Goal: Check status: Check status

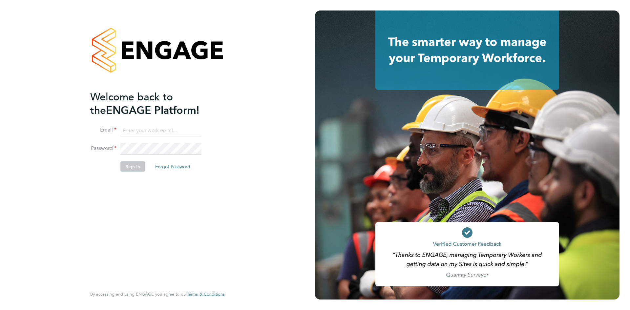
type input "ataylor@spheresolutions.co.uk"
click at [129, 165] on button "Sign In" at bounding box center [132, 166] width 25 height 11
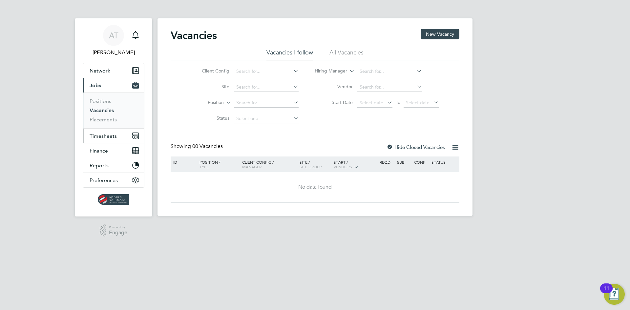
click at [117, 138] on button "Timesheets" at bounding box center [113, 136] width 61 height 14
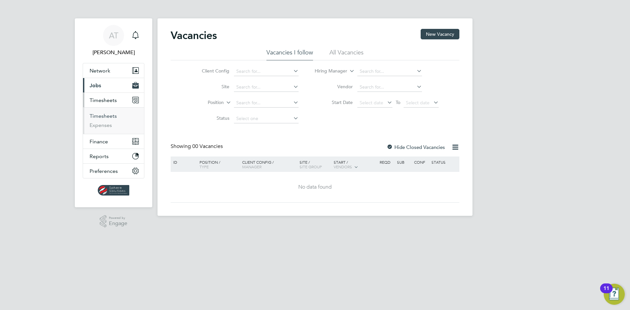
click at [108, 114] on link "Timesheets" at bounding box center [103, 116] width 27 height 6
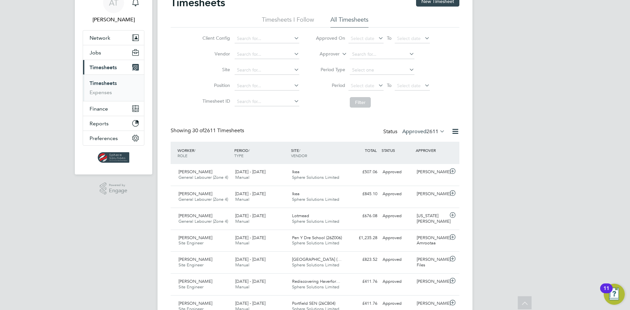
click at [293, 24] on li "Timesheets I Follow" at bounding box center [288, 22] width 52 height 12
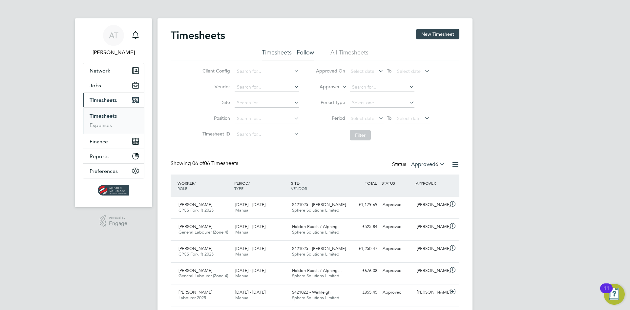
click at [350, 50] on li "All Timesheets" at bounding box center [350, 55] width 38 height 12
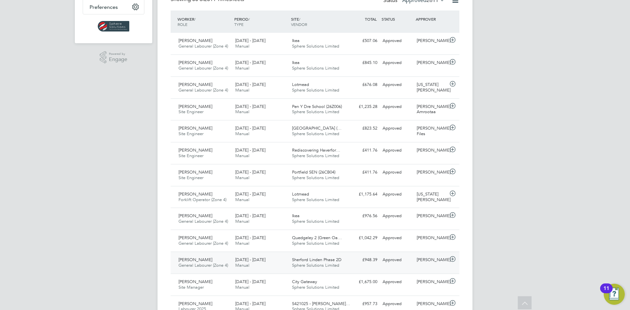
click at [454, 257] on icon at bounding box center [453, 259] width 8 height 5
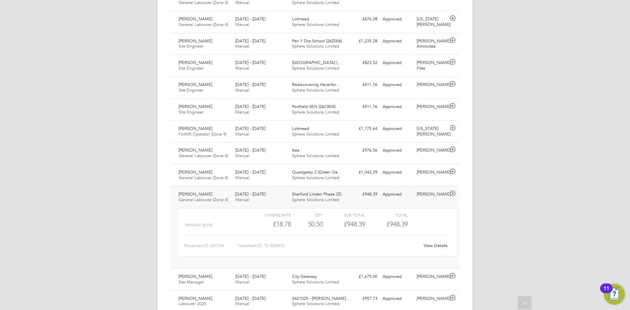
click at [438, 248] on link "View Details" at bounding box center [436, 246] width 24 height 6
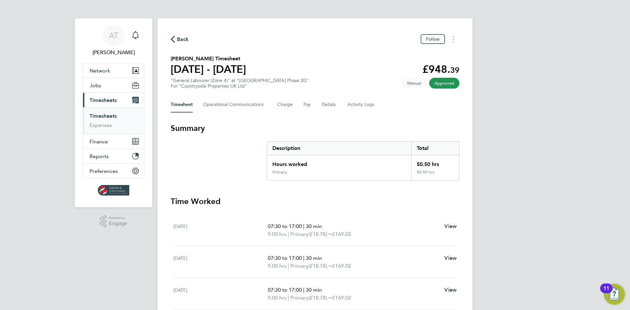
click at [107, 114] on link "Timesheets" at bounding box center [103, 116] width 27 height 6
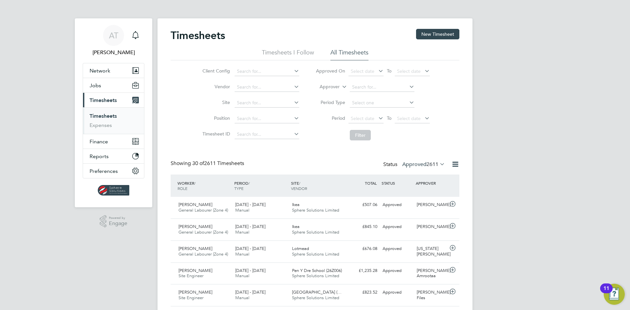
click at [377, 118] on icon at bounding box center [377, 118] width 0 height 9
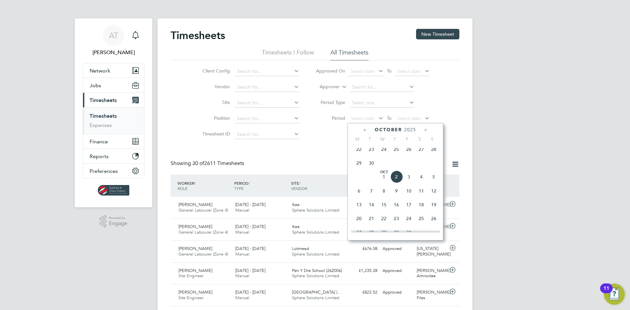
click at [359, 153] on span "22" at bounding box center [359, 149] width 12 height 12
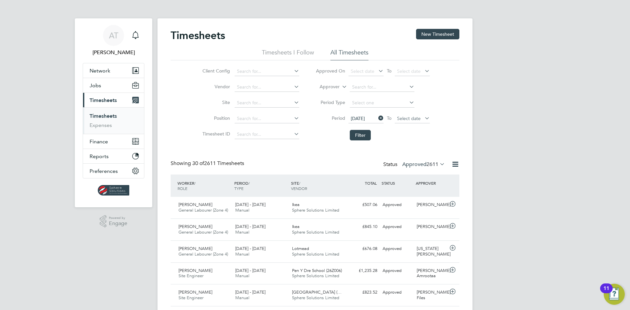
click at [417, 118] on span "Select date" at bounding box center [409, 119] width 24 height 6
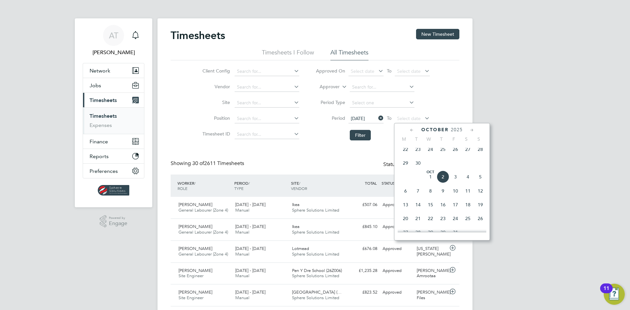
click at [419, 165] on span "30" at bounding box center [418, 163] width 12 height 12
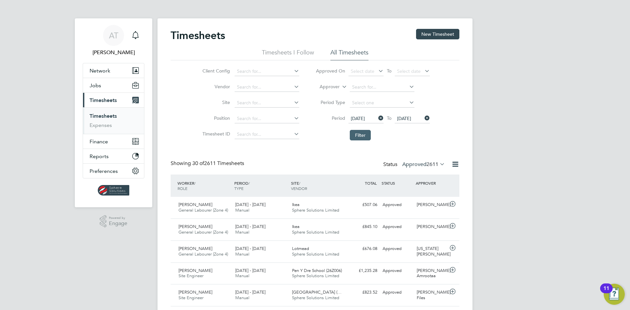
click at [362, 135] on button "Filter" at bounding box center [360, 135] width 21 height 11
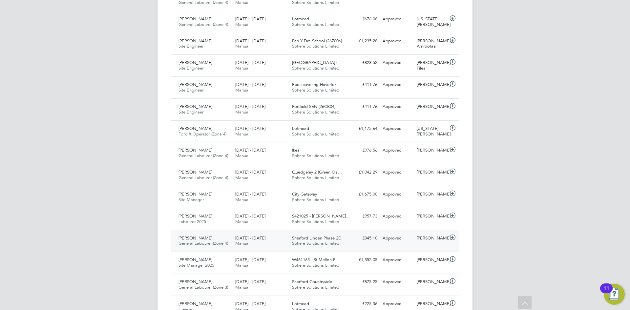
click at [453, 236] on icon at bounding box center [453, 237] width 8 height 5
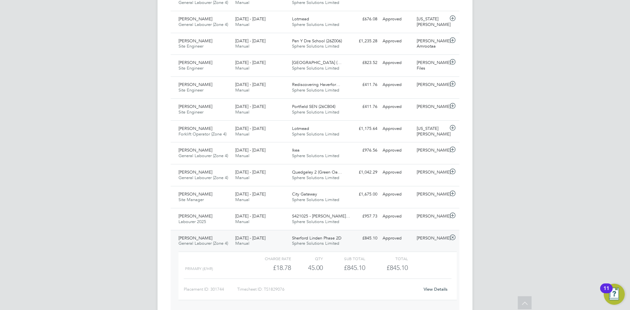
click at [441, 290] on link "View Details" at bounding box center [436, 290] width 24 height 6
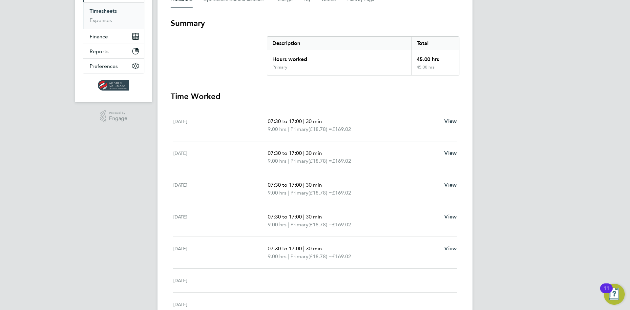
scroll to position [131, 0]
